Goal: Task Accomplishment & Management: Complete application form

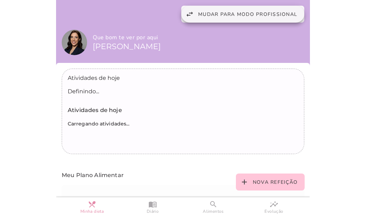
click at [209, 13] on span "Mudar para modo profissional" at bounding box center [247, 14] width 99 height 7
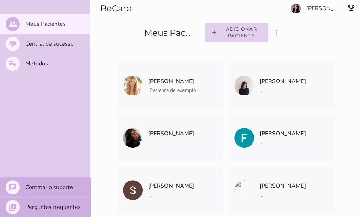
click at [239, 30] on span "Adicionar paciente" at bounding box center [241, 32] width 42 height 13
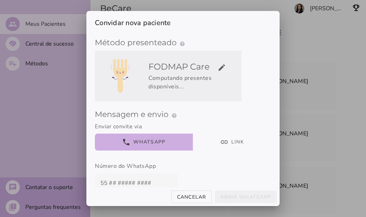
click at [192, 74] on div "Computando presentes disponíveis..." at bounding box center [194, 82] width 90 height 17
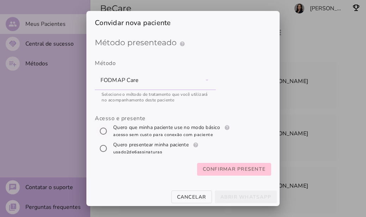
scroll to position [71, 0]
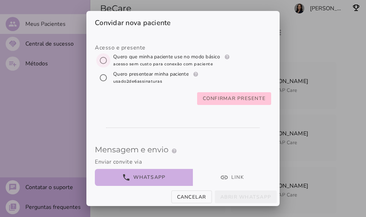
click at [102, 60] on input "[object Object]" at bounding box center [103, 60] width 17 height 17
radio input "****"
type mwc-radio "trial-extension"
click at [0, 0] on slot "Confirmar presente" at bounding box center [0, 0] width 0 height 0
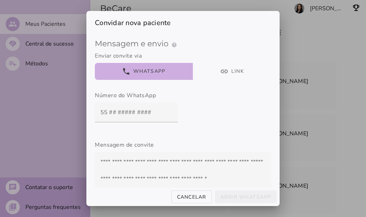
scroll to position [0, 0]
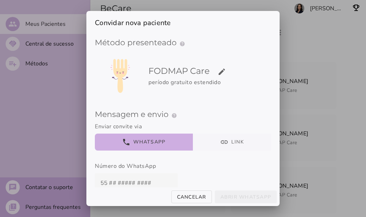
click at [226, 142] on button "link Link" at bounding box center [232, 141] width 79 height 17
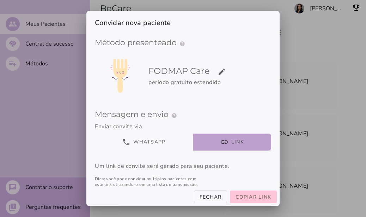
click at [241, 194] on span "Copiar link" at bounding box center [254, 196] width 36 height 7
